Goal: Find contact information

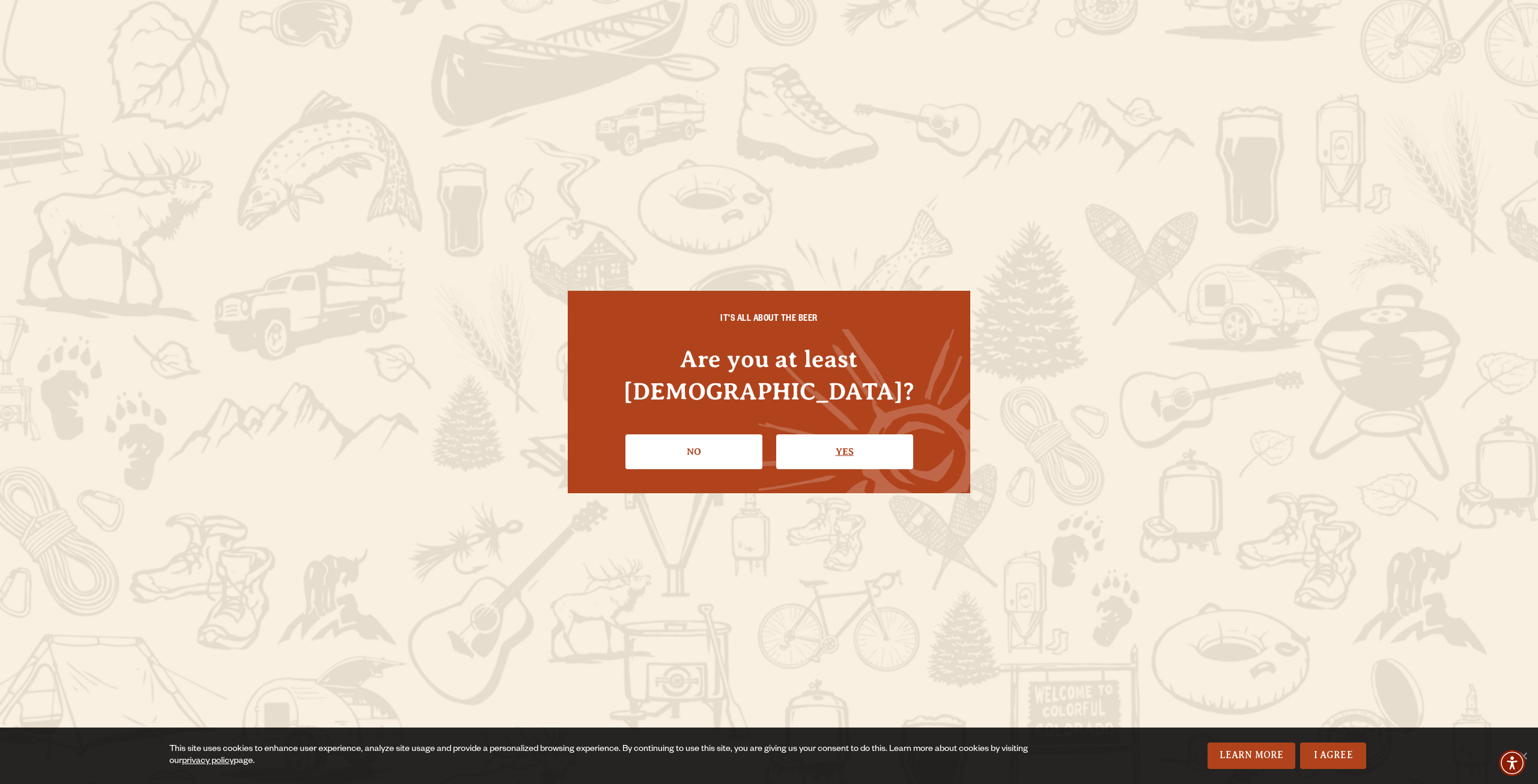
click at [827, 434] on link "Yes" at bounding box center [844, 452] width 137 height 35
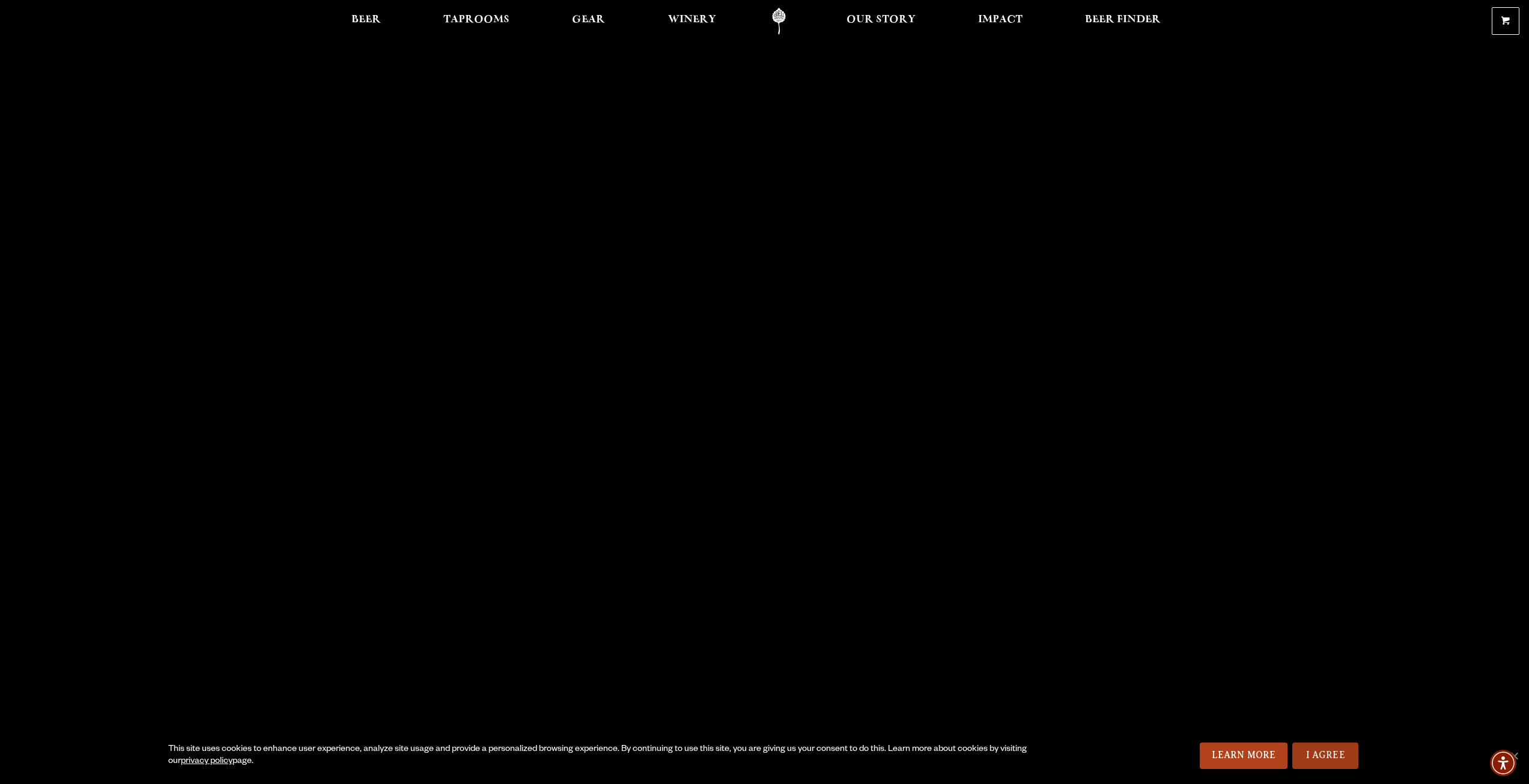
click at [1324, 752] on link "I Agree" at bounding box center [1325, 756] width 66 height 27
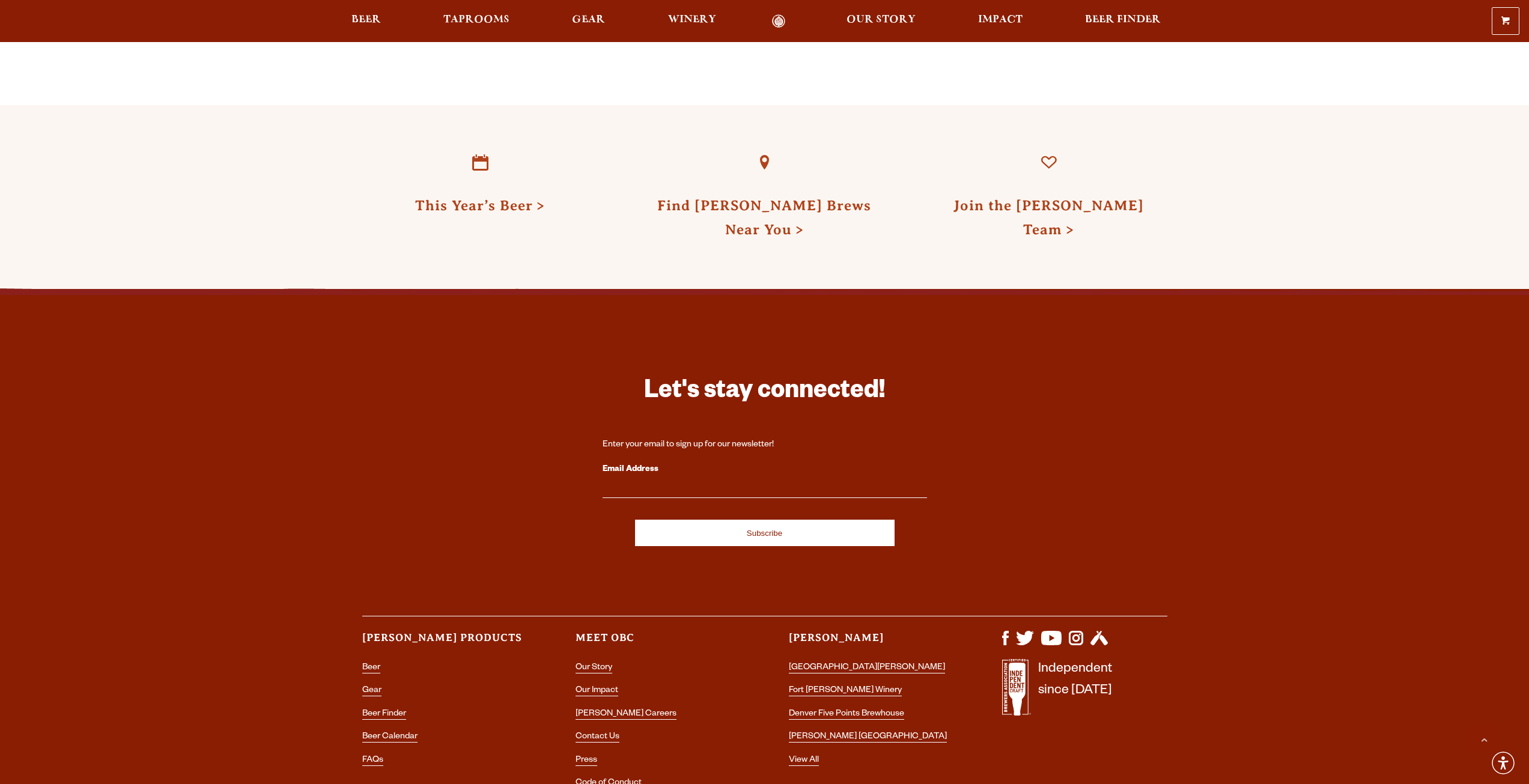
scroll to position [3565, 0]
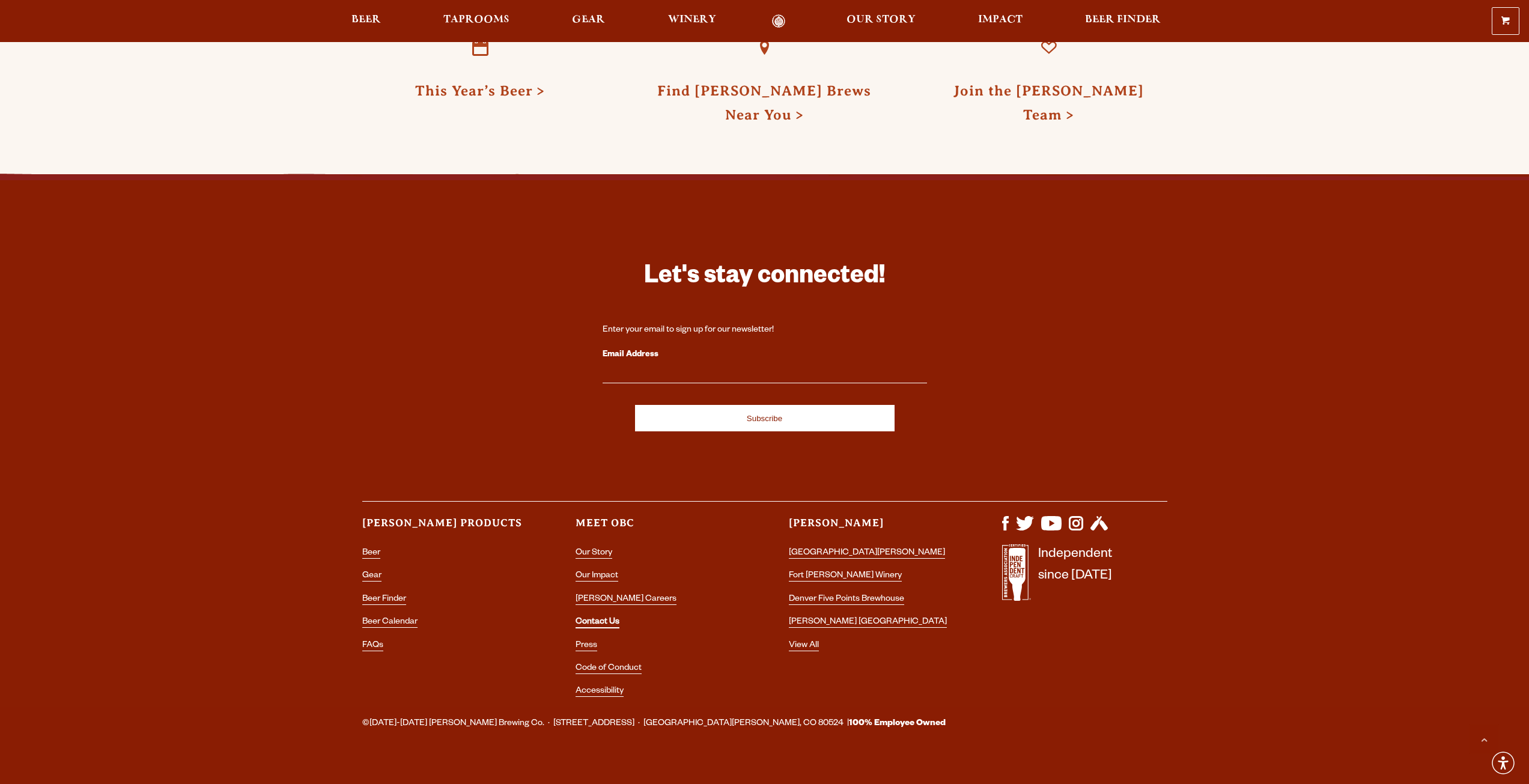
click at [602, 617] on link "Contact Us" at bounding box center [597, 622] width 44 height 11
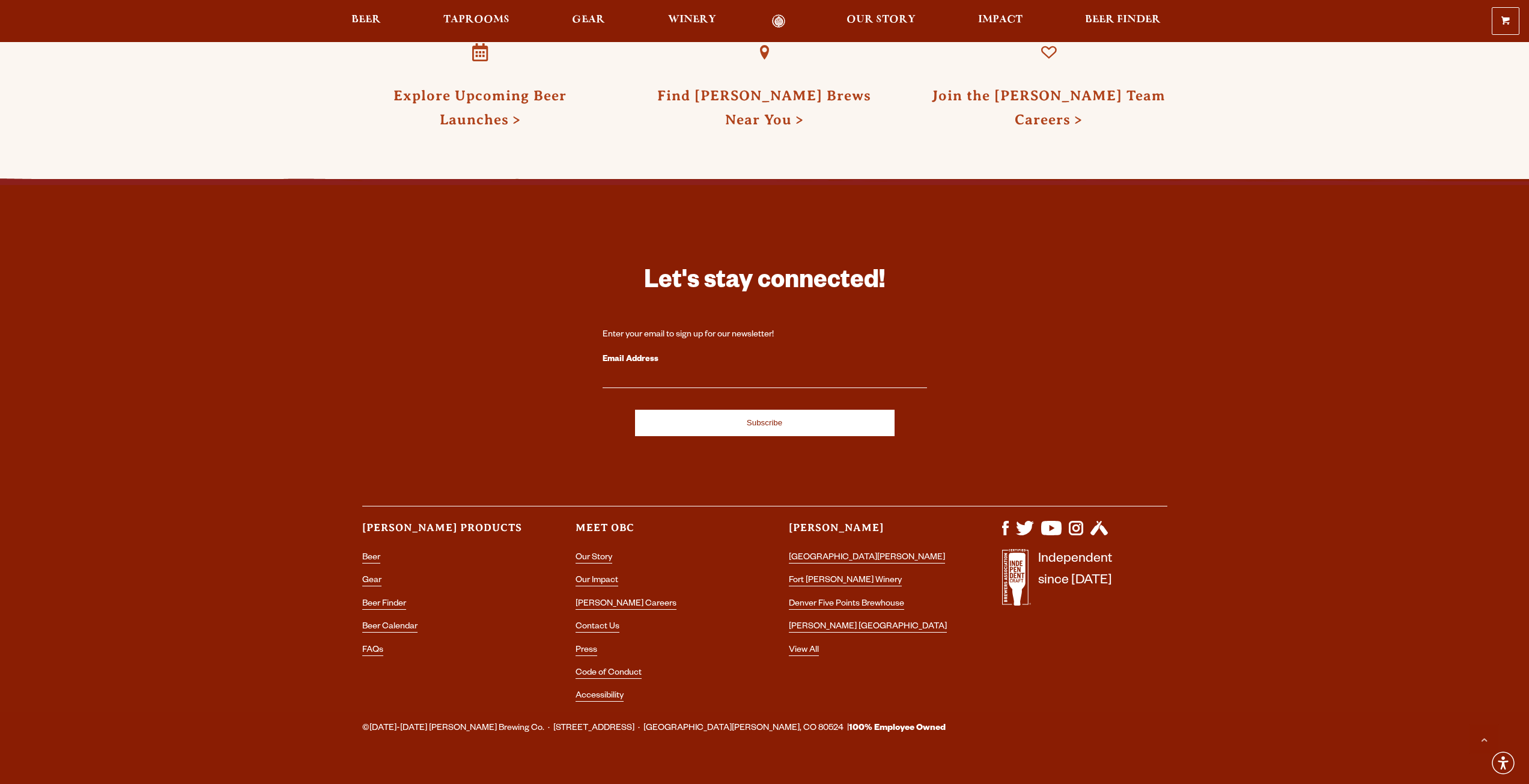
scroll to position [2055, 0]
